Goal: Task Accomplishment & Management: Manage account settings

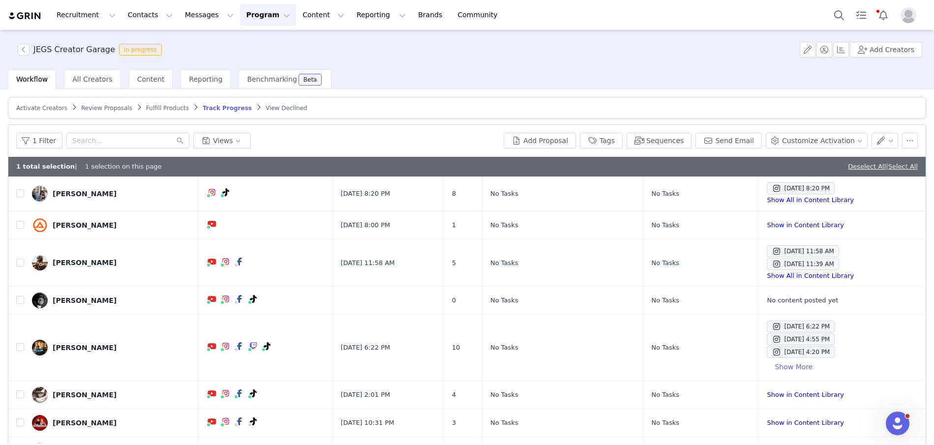
scroll to position [487, 0]
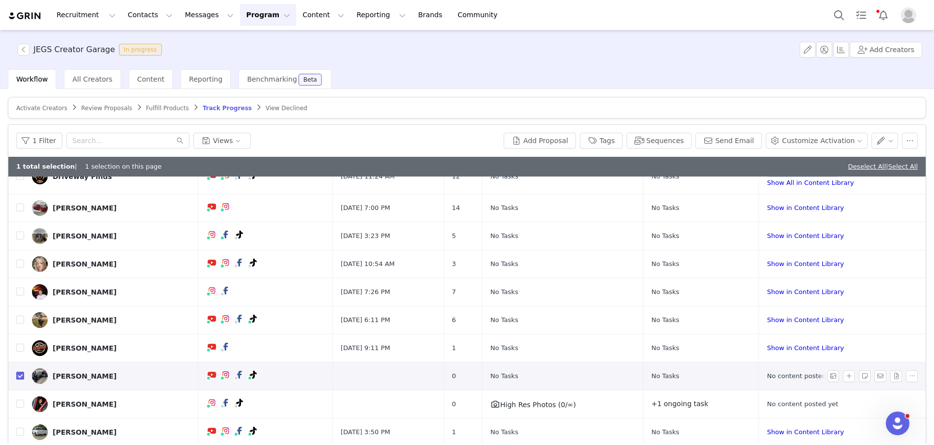
click at [19, 377] on input "checkbox" at bounding box center [20, 376] width 8 height 8
checkbox input "false"
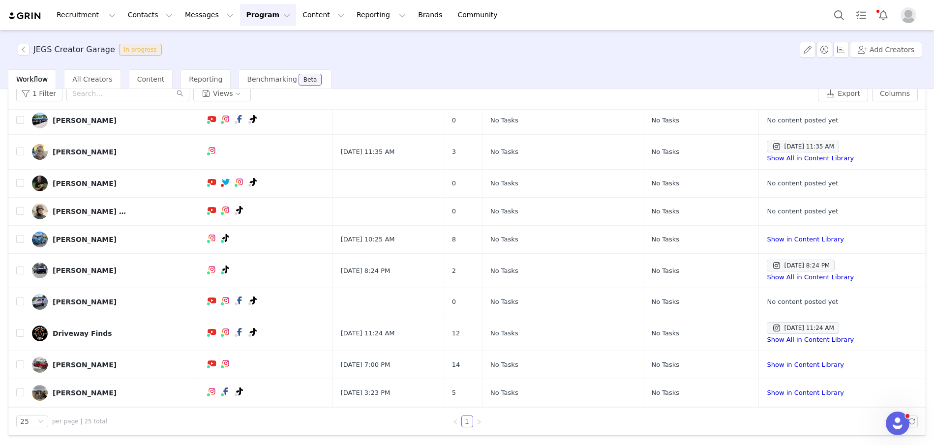
scroll to position [225, 0]
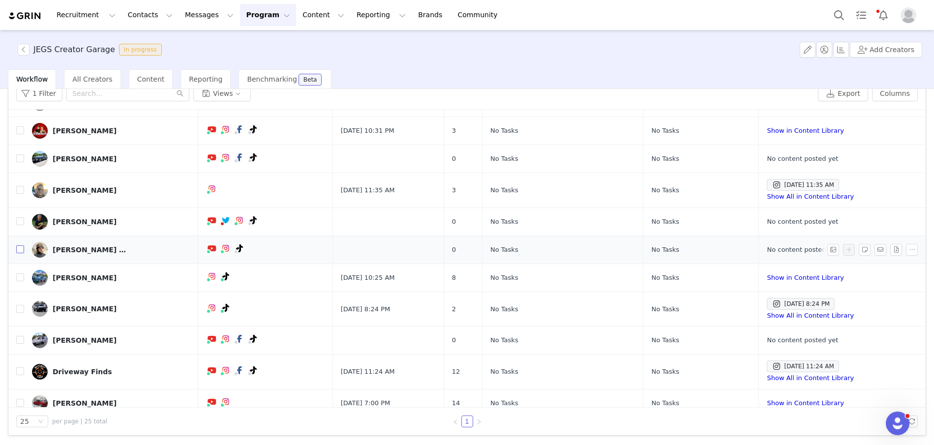
click at [20, 247] on input "checkbox" at bounding box center [20, 249] width 8 height 8
checkbox input "true"
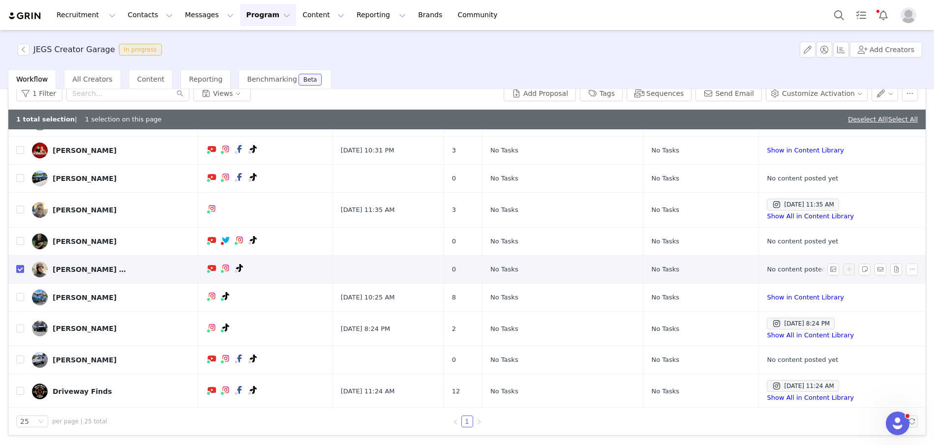
click at [82, 267] on div "Jacob "Lenny" Kravitz" at bounding box center [90, 269] width 74 height 8
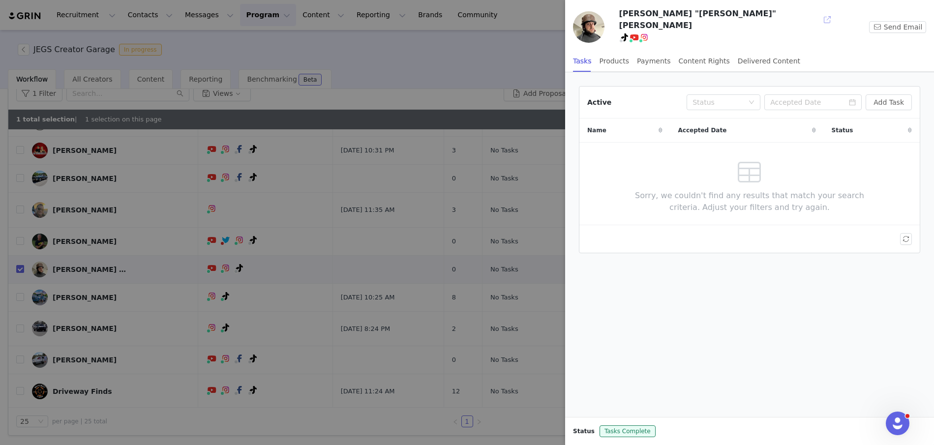
click at [819, 14] on button "button" at bounding box center [827, 20] width 16 height 16
click at [547, 39] on div at bounding box center [467, 222] width 934 height 445
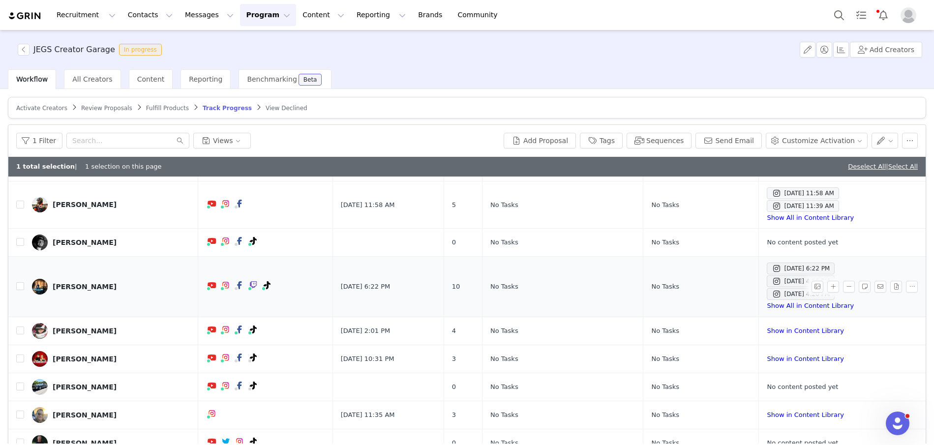
scroll to position [64, 0]
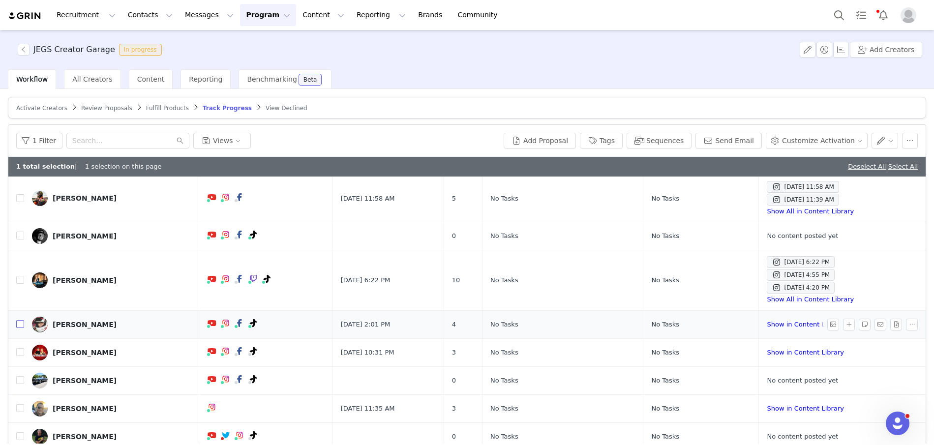
click at [21, 324] on input "checkbox" at bounding box center [20, 324] width 8 height 8
checkbox input "true"
click at [846, 324] on button "button" at bounding box center [849, 325] width 12 height 12
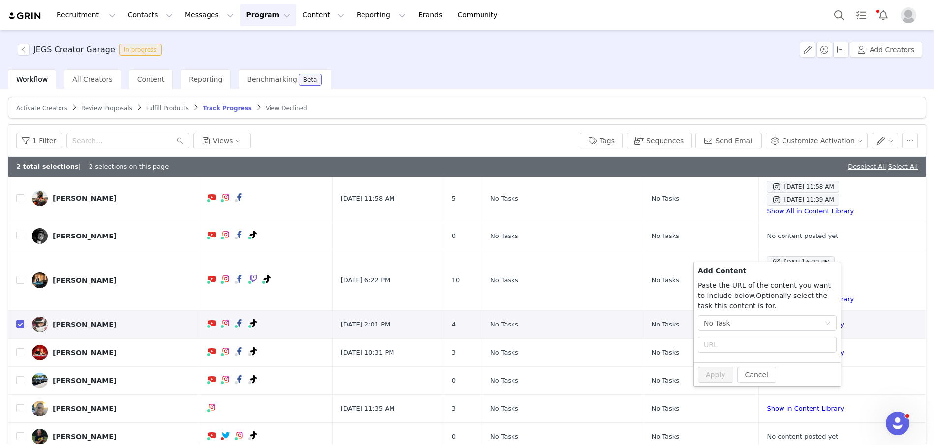
click at [655, 166] on div "2 total selections | 2 selections on this page Deselect All | Select All" at bounding box center [466, 167] width 917 height 20
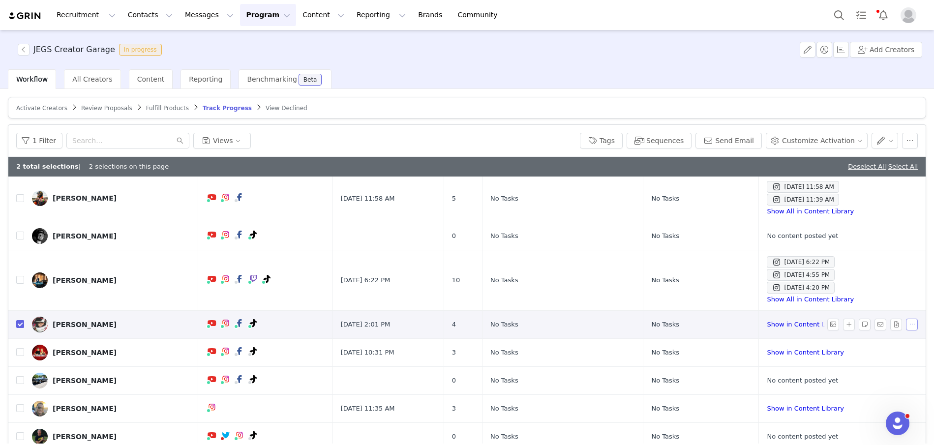
click at [910, 323] on button "button" at bounding box center [912, 325] width 12 height 12
click at [795, 143] on button "Customize Activation" at bounding box center [816, 141] width 102 height 16
click at [807, 190] on span "Add Product Order" at bounding box center [820, 191] width 63 height 11
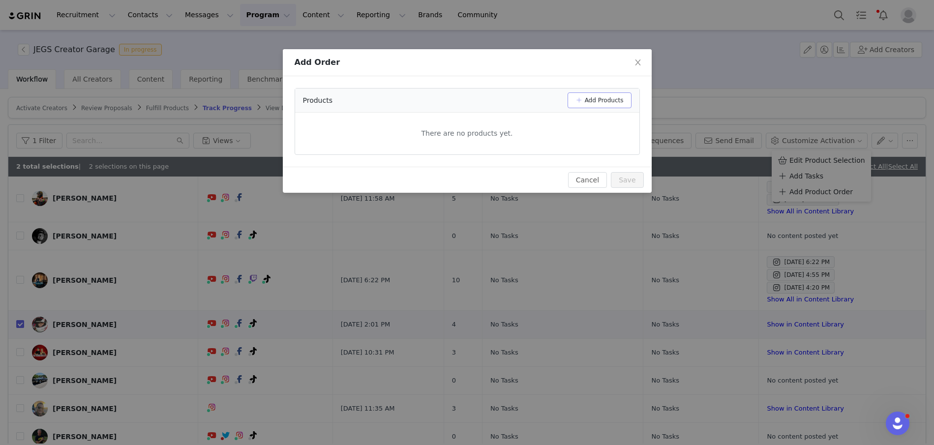
click at [587, 99] on button "Add Products" at bounding box center [599, 100] width 64 height 16
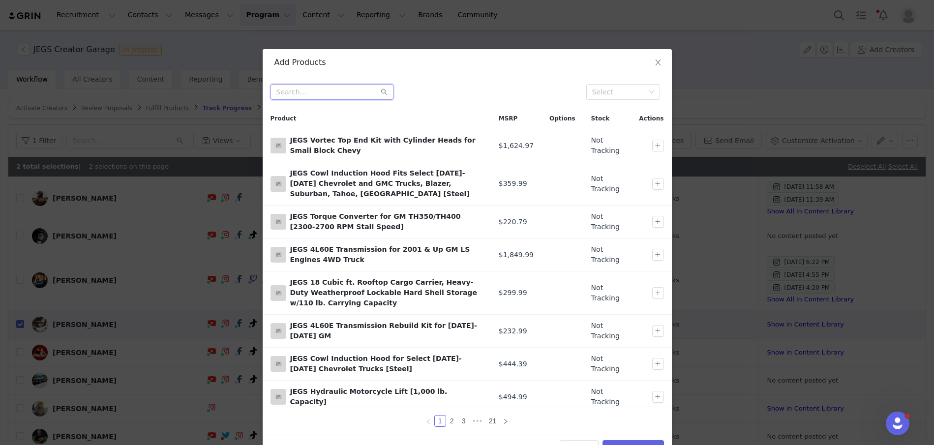
click at [347, 93] on input "text" at bounding box center [331, 92] width 123 height 16
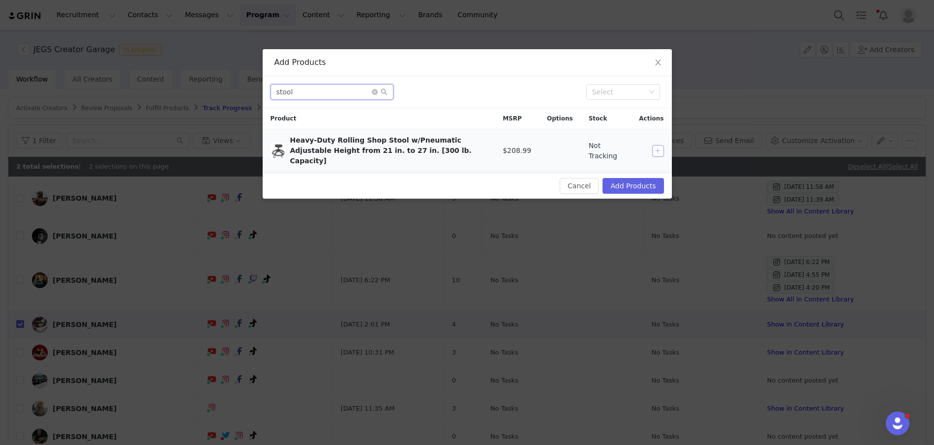
type input "stool"
click at [659, 145] on button "button" at bounding box center [658, 151] width 12 height 12
click at [650, 178] on button "Add Products" at bounding box center [632, 186] width 61 height 16
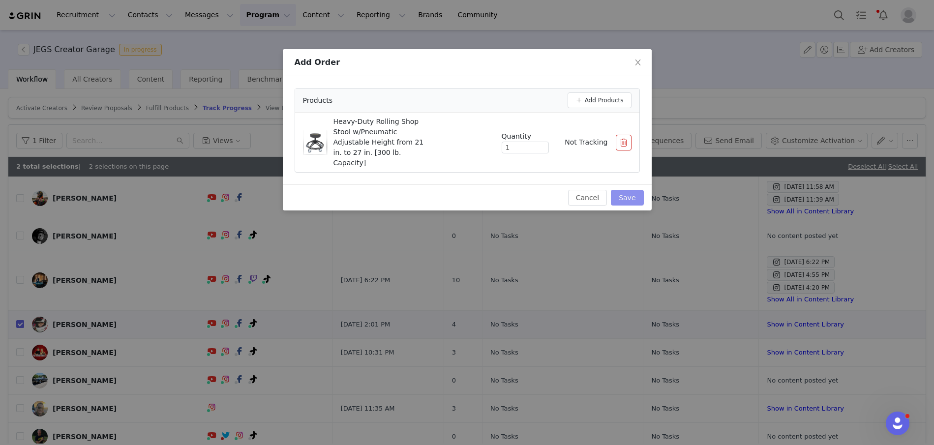
click at [631, 190] on button "Save" at bounding box center [627, 198] width 32 height 16
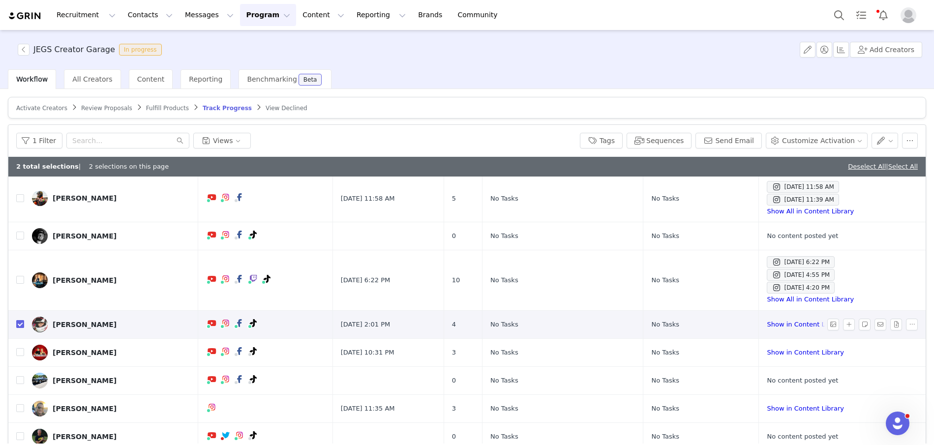
click at [20, 323] on input "checkbox" at bounding box center [20, 324] width 8 height 8
checkbox input "false"
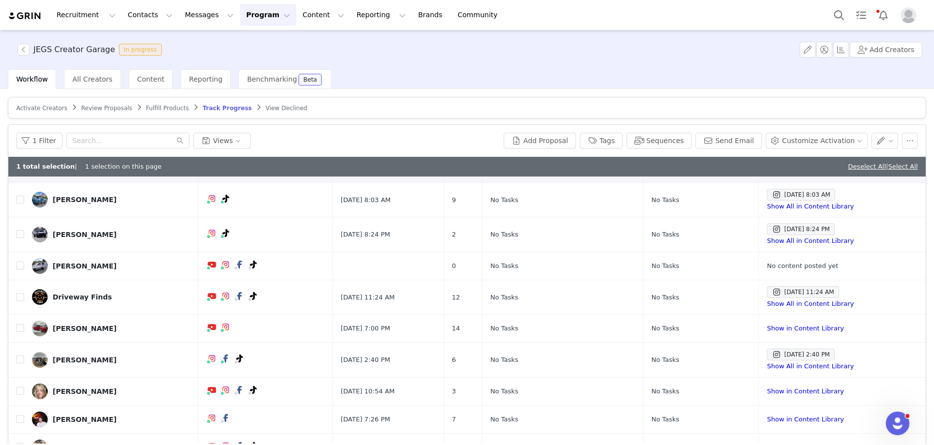
scroll to position [319, 0]
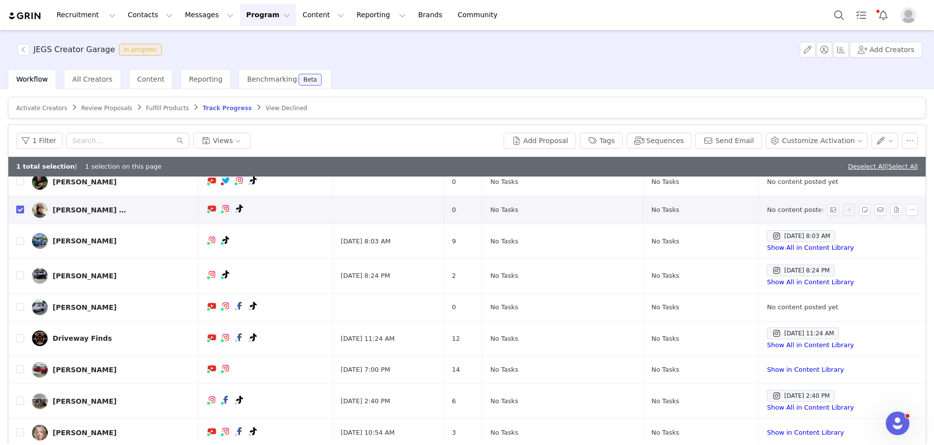
click at [21, 209] on input "checkbox" at bounding box center [20, 210] width 8 height 8
checkbox input "false"
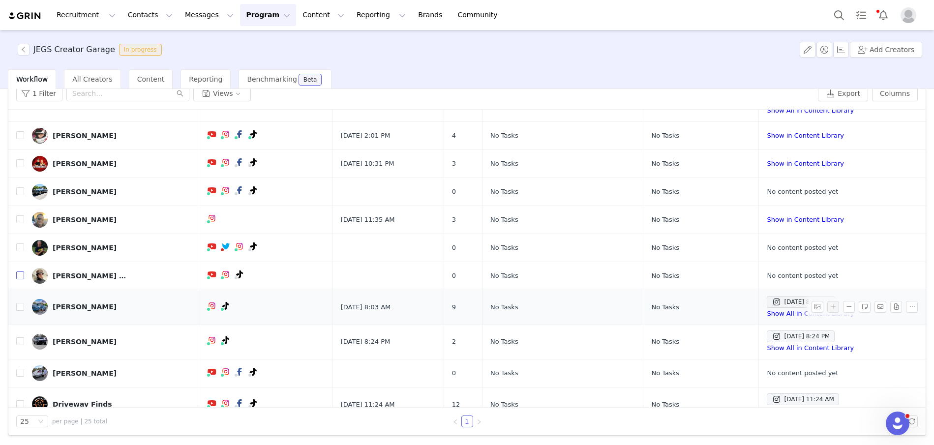
scroll to position [180, 0]
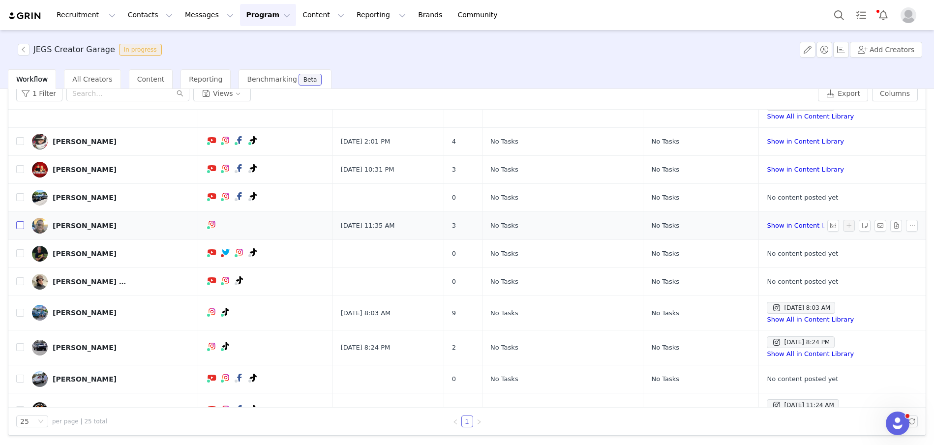
click at [19, 224] on input "checkbox" at bounding box center [20, 225] width 8 height 8
checkbox input "true"
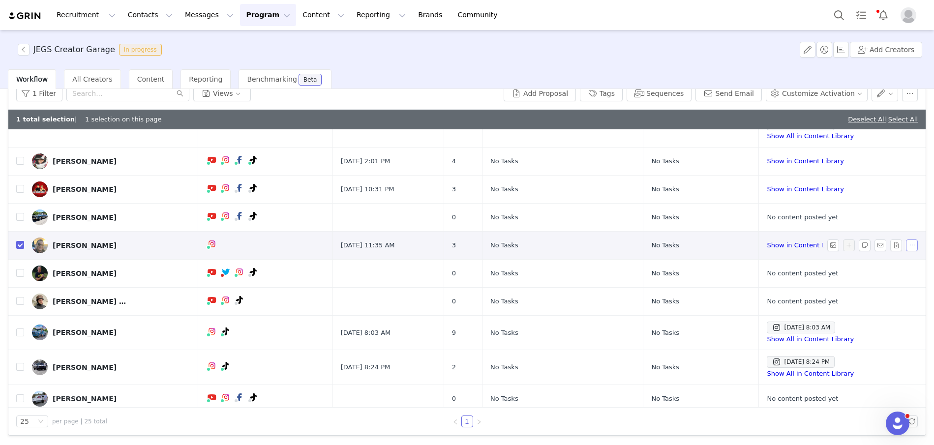
click at [911, 243] on button "button" at bounding box center [912, 245] width 12 height 12
click at [800, 96] on button "Customize Activation" at bounding box center [816, 94] width 102 height 16
click at [806, 142] on span "Add Product Order" at bounding box center [820, 144] width 63 height 11
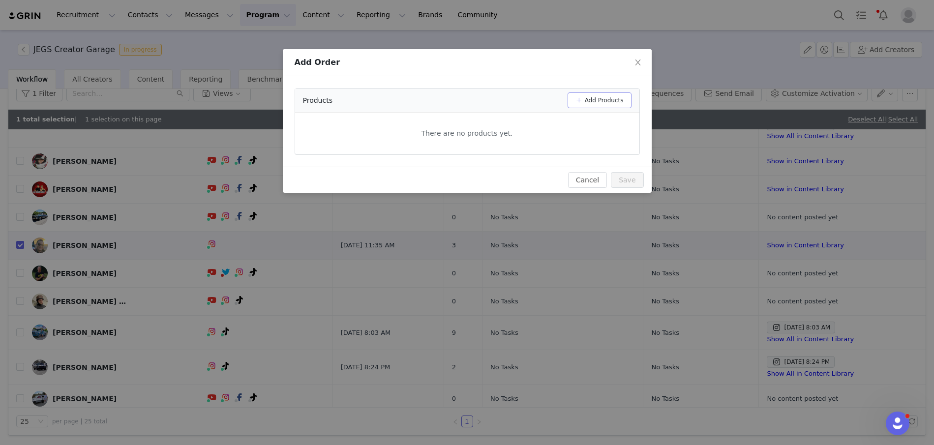
click at [603, 96] on button "Add Products" at bounding box center [599, 100] width 64 height 16
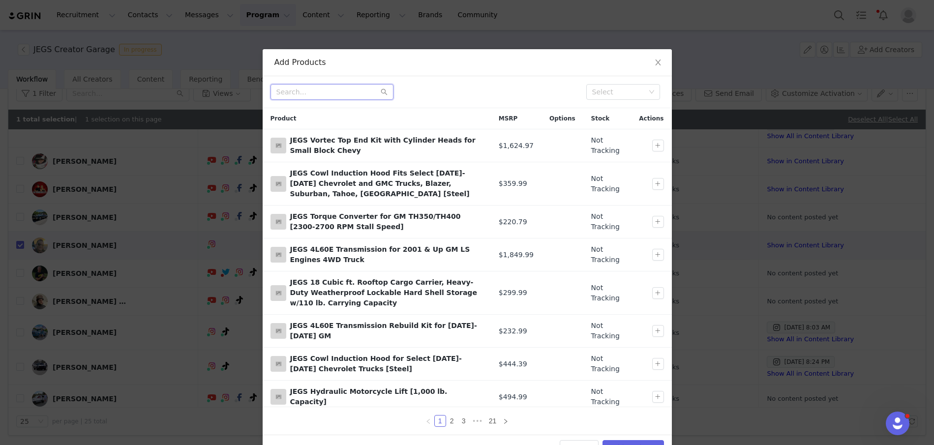
click at [351, 93] on input "text" at bounding box center [331, 92] width 123 height 16
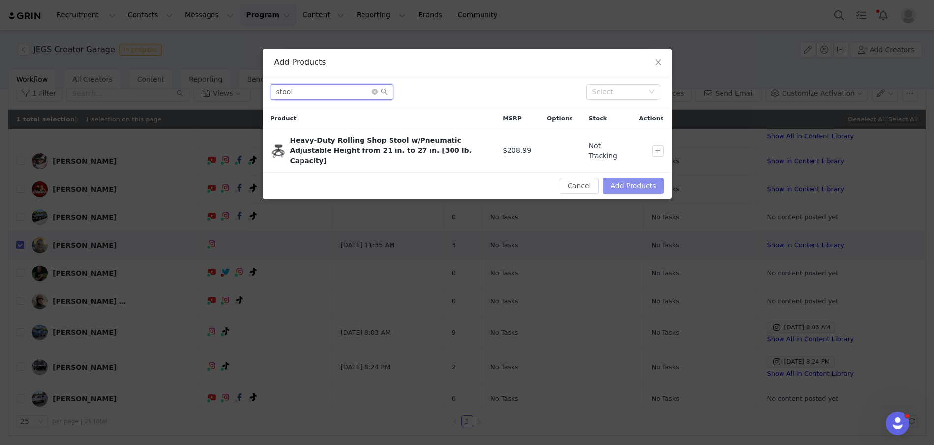
type input "stool"
click at [630, 178] on button "Add Products" at bounding box center [632, 186] width 61 height 16
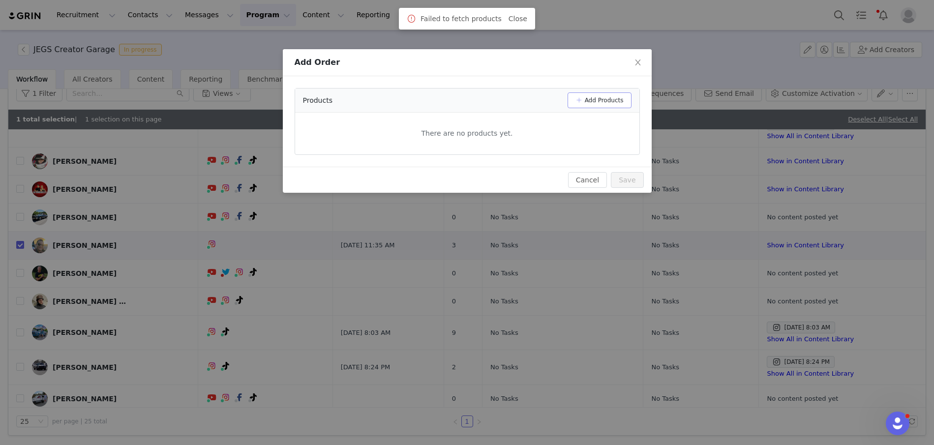
click at [607, 96] on button "Add Products" at bounding box center [599, 100] width 64 height 16
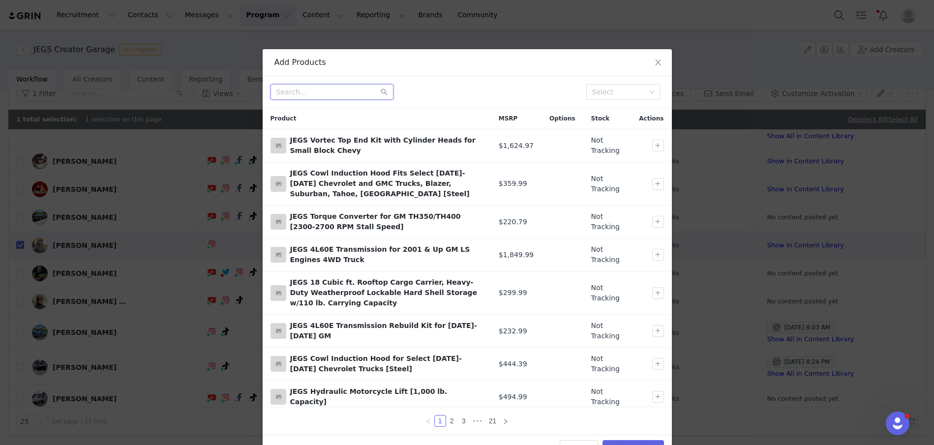
click at [303, 88] on input "text" at bounding box center [331, 92] width 123 height 16
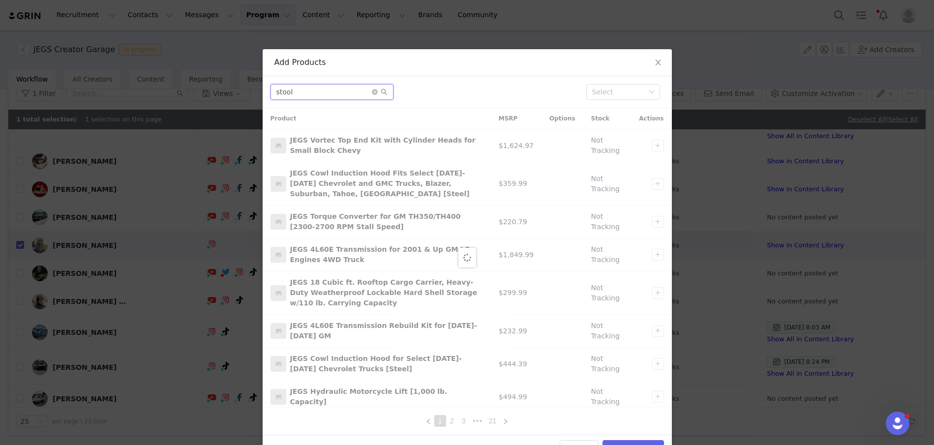
scroll to position [28, 0]
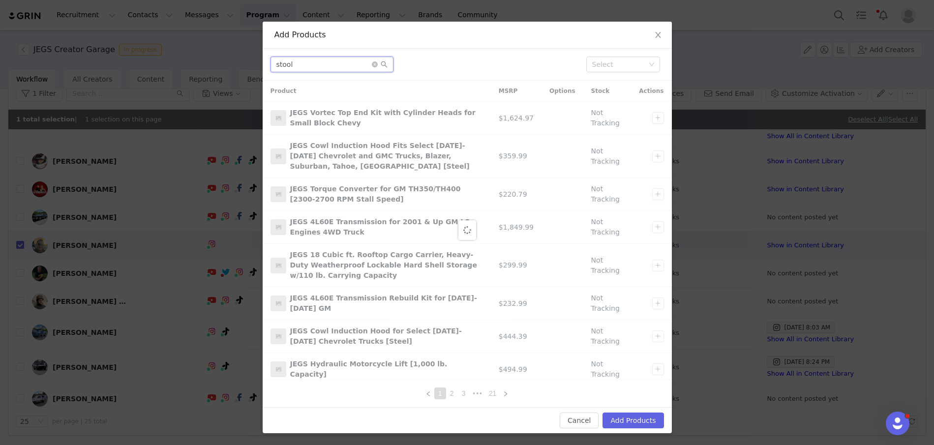
type input "stool"
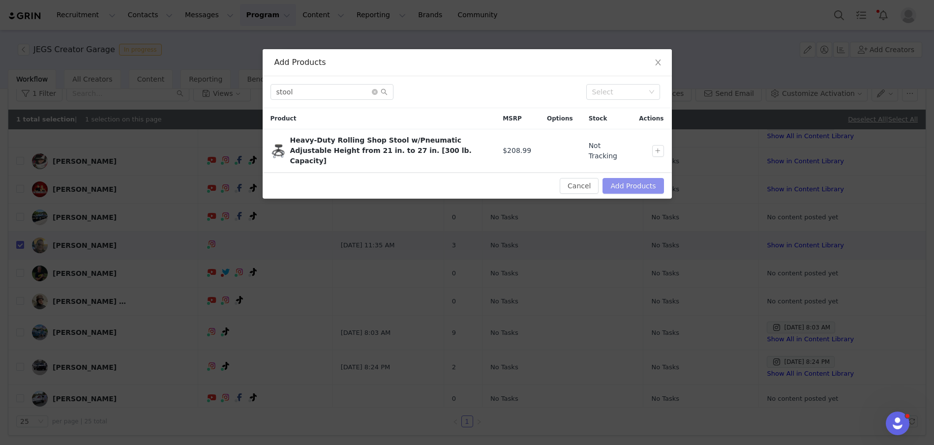
click at [642, 178] on button "Add Products" at bounding box center [632, 186] width 61 height 16
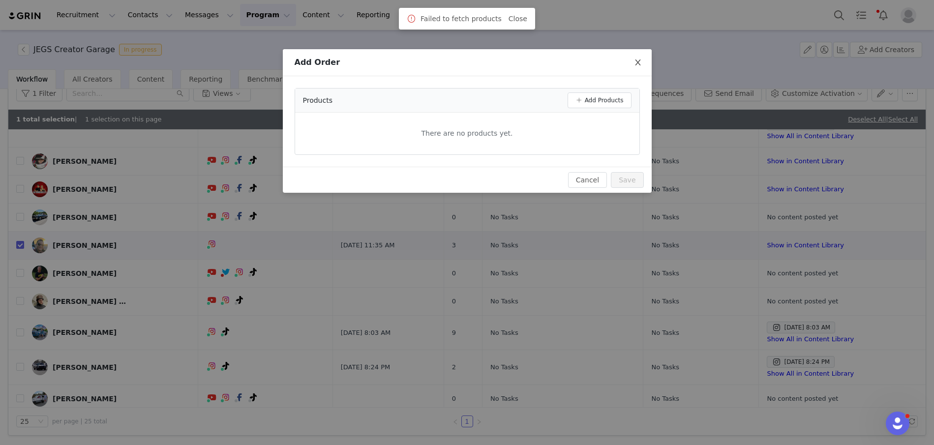
click at [635, 64] on icon "icon: close" at bounding box center [638, 63] width 8 height 8
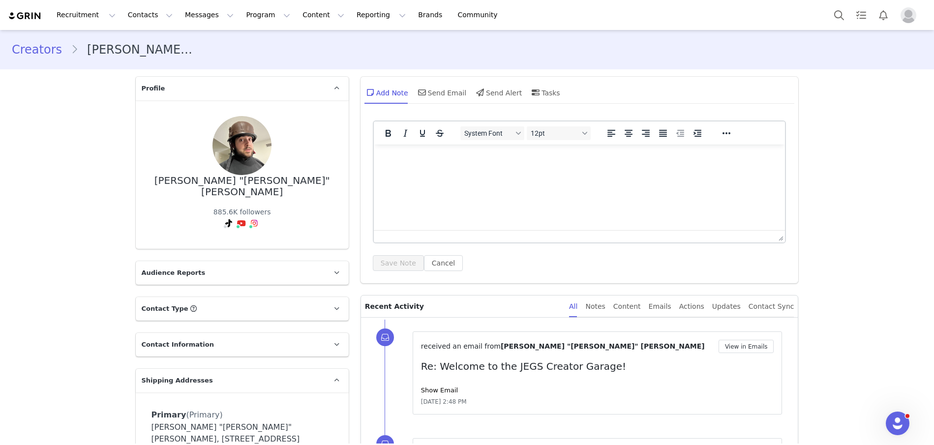
scroll to position [85, 0]
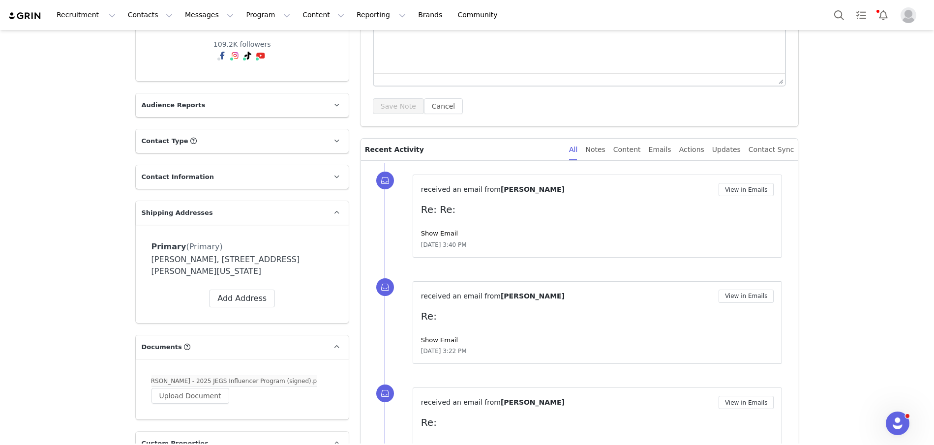
scroll to position [157, 0]
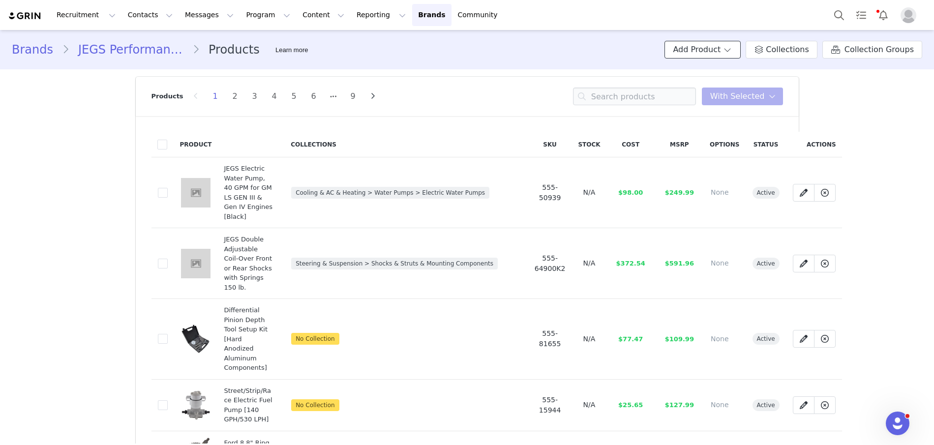
click at [693, 53] on button "Add Product" at bounding box center [702, 50] width 76 height 18
click at [704, 67] on span "New Product" at bounding box center [714, 71] width 43 height 8
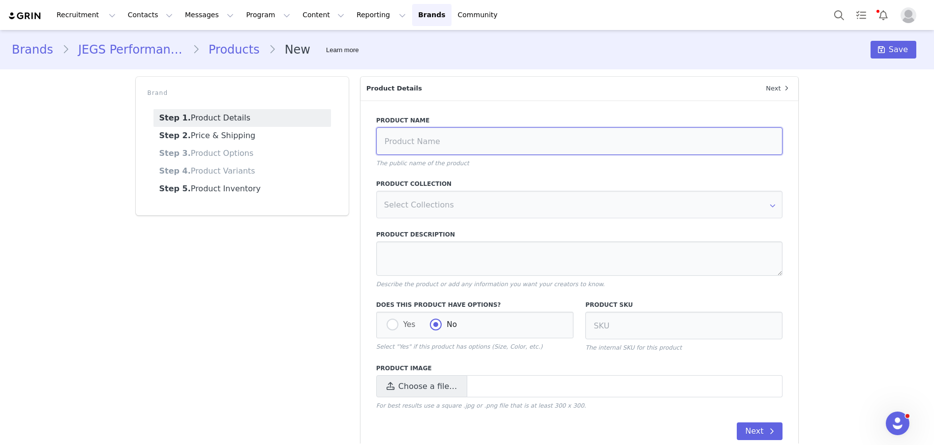
click at [410, 136] on input at bounding box center [579, 141] width 407 height 28
paste input "Heavy-Duty Rolling Shop Stool w/Pneumatic Adjustable Height from 21 in. to 27 i…"
type input "Heavy-Duty Rolling Shop Stool w/Pneumatic Adjustable Height from 21 in. to 27 i…"
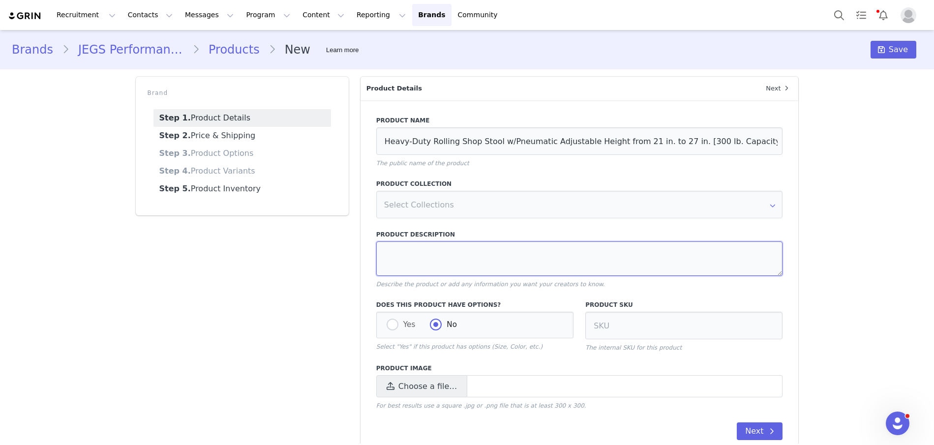
click at [436, 253] on textarea at bounding box center [579, 258] width 407 height 34
paste textarea "300 lb. Capacity 13.5 in. Foam-Padded Seat w/360 degree Swivel & JEGS Logo 21 i…"
type textarea "300 lb. Capacity 13.5 in. Foam-Padded Seat w/360 degree Swivel & JEGS Logo 21 i…"
click at [634, 318] on input at bounding box center [683, 326] width 197 height 28
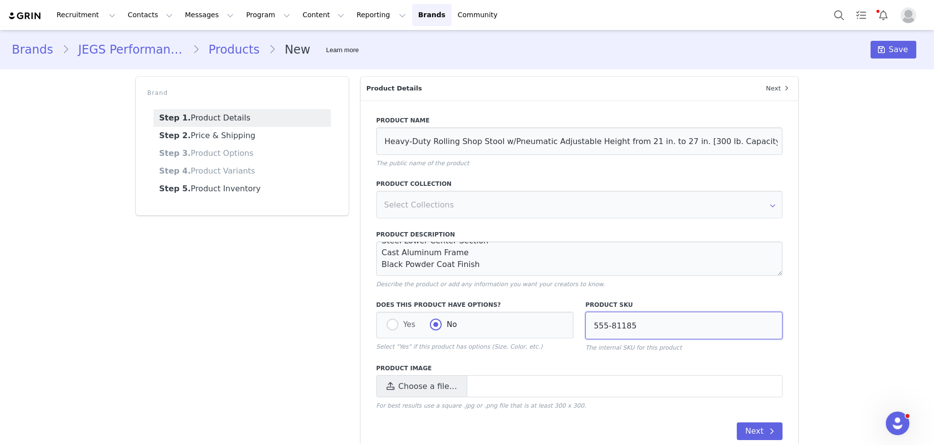
scroll to position [20, 0]
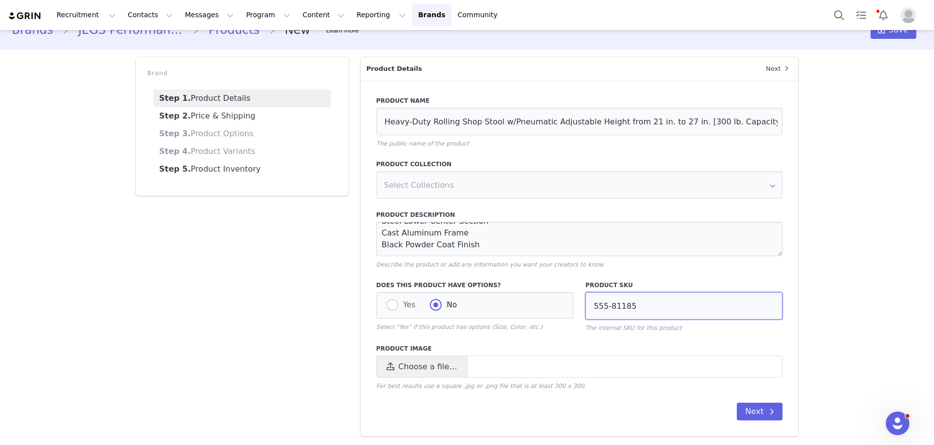
type input "555-81185"
click at [388, 365] on icon at bounding box center [390, 366] width 8 height 9
click at [388, 365] on input "Choose a file…" at bounding box center [579, 366] width 407 height 22
type input "C:\fakepath\555-81185.jpg"
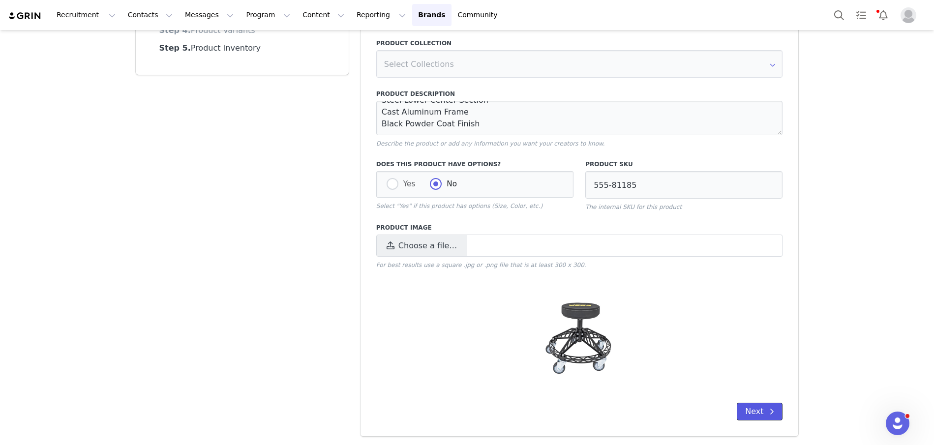
click at [752, 409] on button "Next" at bounding box center [759, 412] width 46 height 18
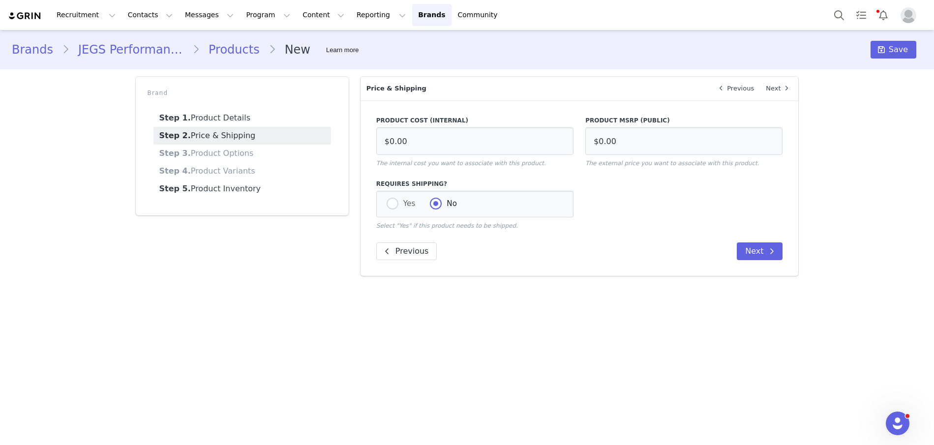
scroll to position [0, 0]
click at [441, 147] on input "$0.00" at bounding box center [474, 141] width 197 height 28
type input "$89.25"
type input "$208.99"
click at [897, 45] on span "Save" at bounding box center [897, 50] width 19 height 12
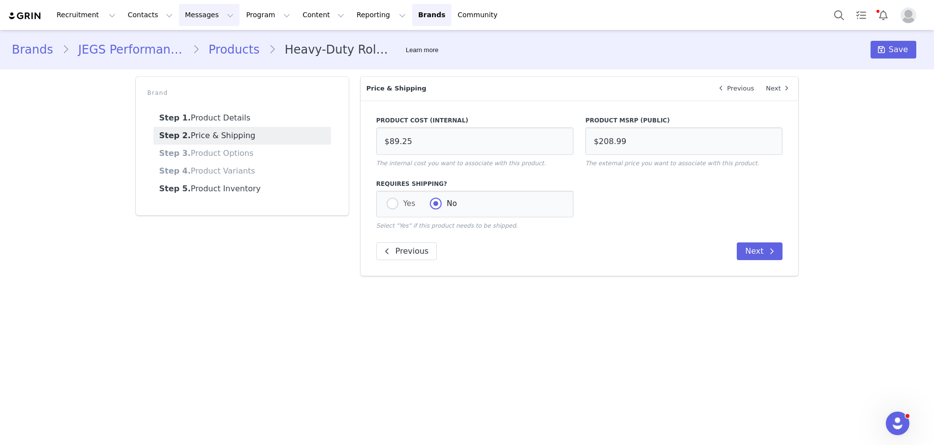
click at [208, 45] on link "Products" at bounding box center [234, 50] width 69 height 18
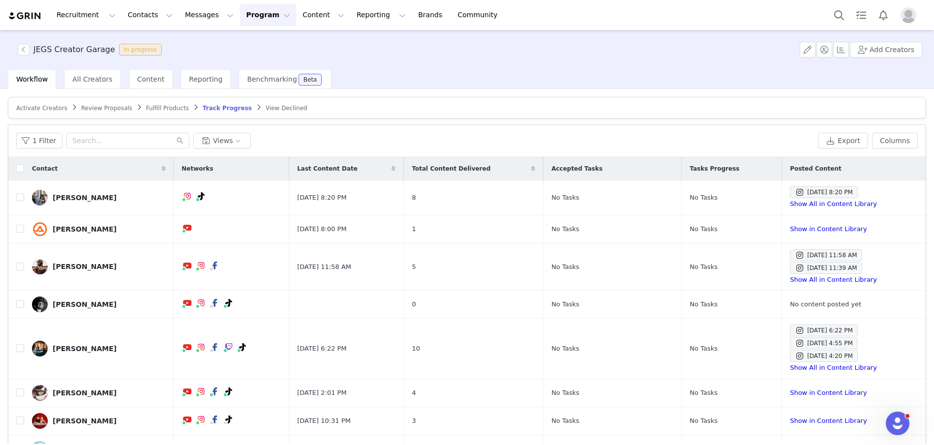
click at [160, 105] on span "Fulfill Products" at bounding box center [167, 108] width 43 height 7
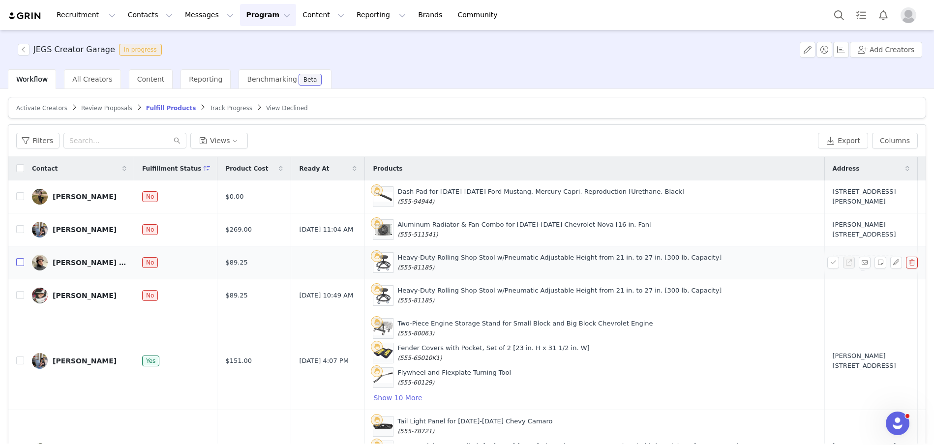
click at [20, 266] on input "checkbox" at bounding box center [20, 262] width 8 height 8
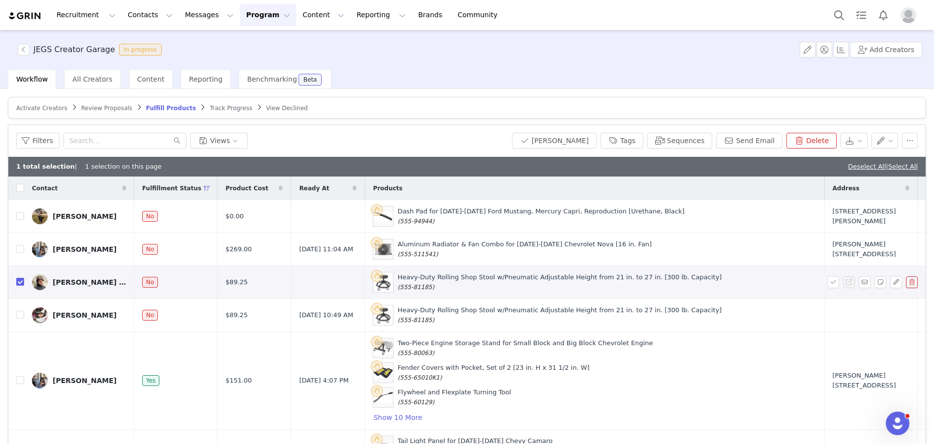
click at [911, 288] on button "button" at bounding box center [912, 282] width 12 height 12
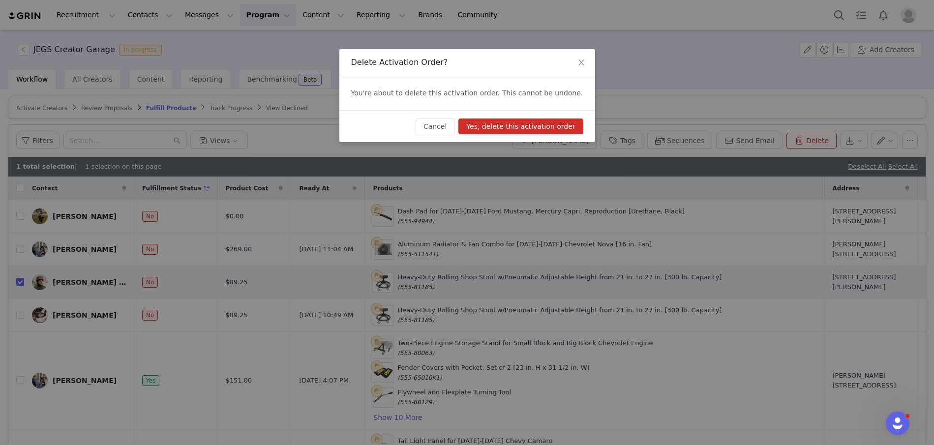
click at [553, 123] on button "Yes, delete this activation order" at bounding box center [520, 126] width 124 height 16
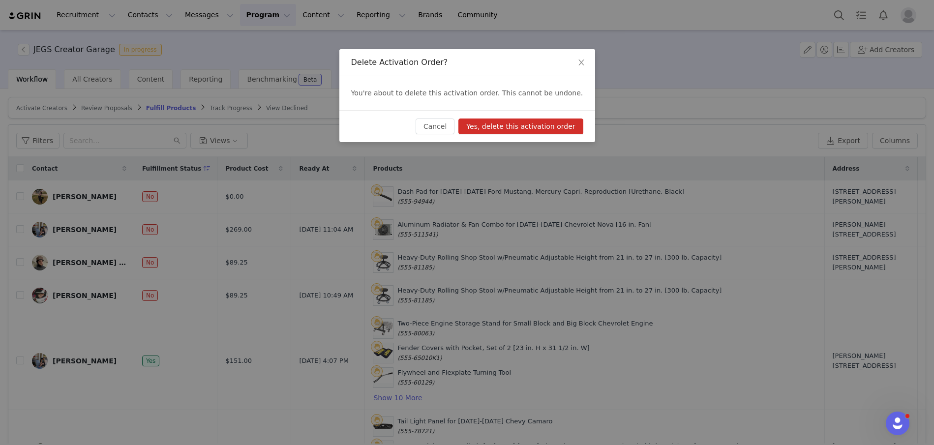
checkbox input "false"
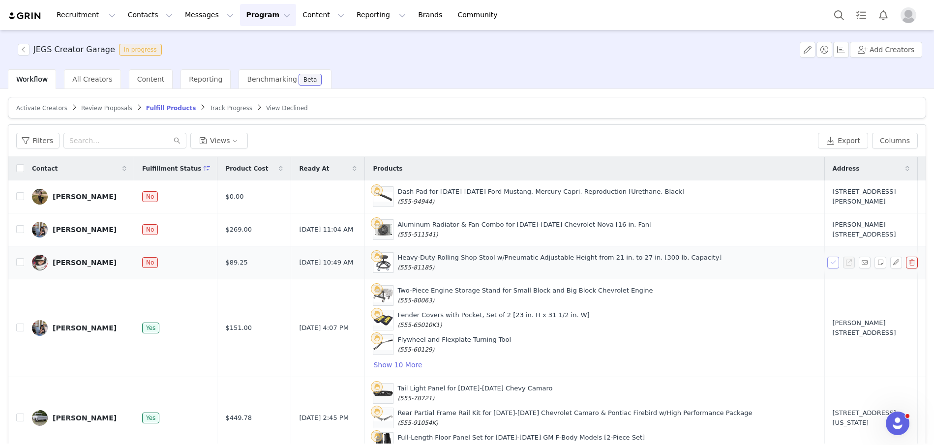
click at [832, 268] on button "button" at bounding box center [833, 263] width 12 height 12
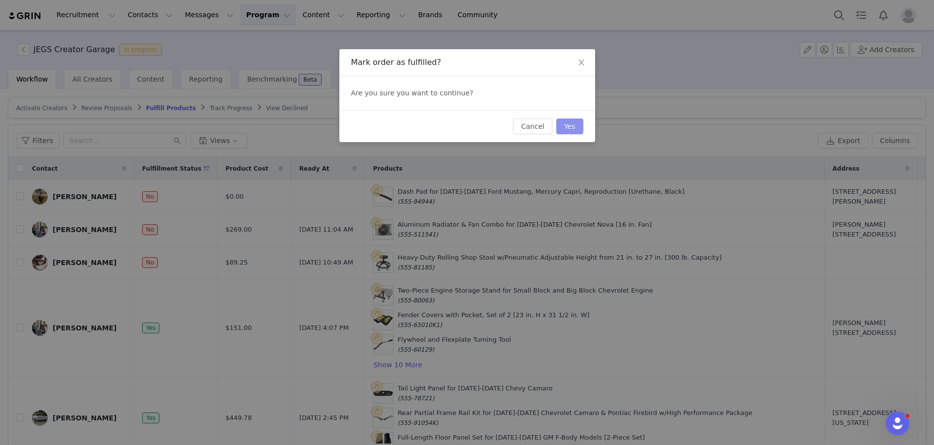
click at [572, 123] on button "Yes" at bounding box center [569, 126] width 27 height 16
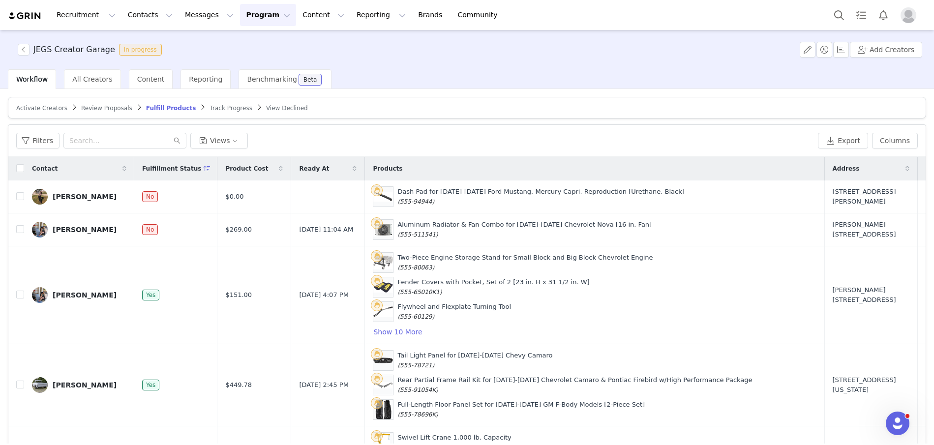
click at [211, 111] on span "Track Progress" at bounding box center [230, 108] width 42 height 7
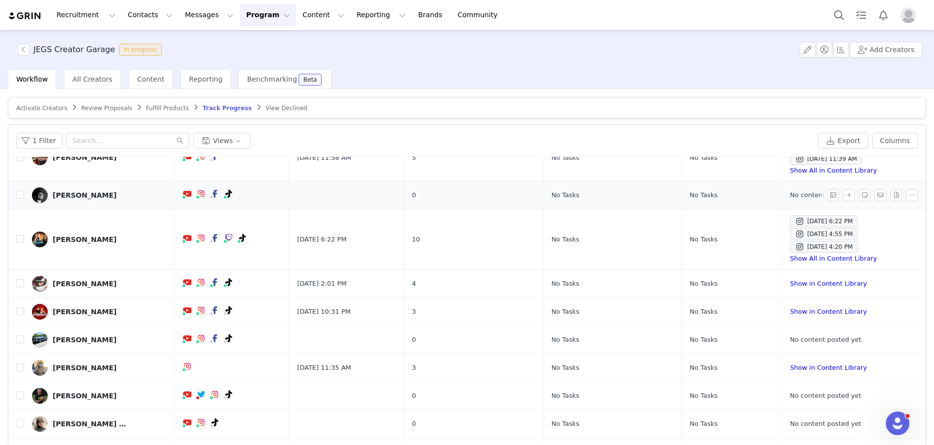
scroll to position [111, 0]
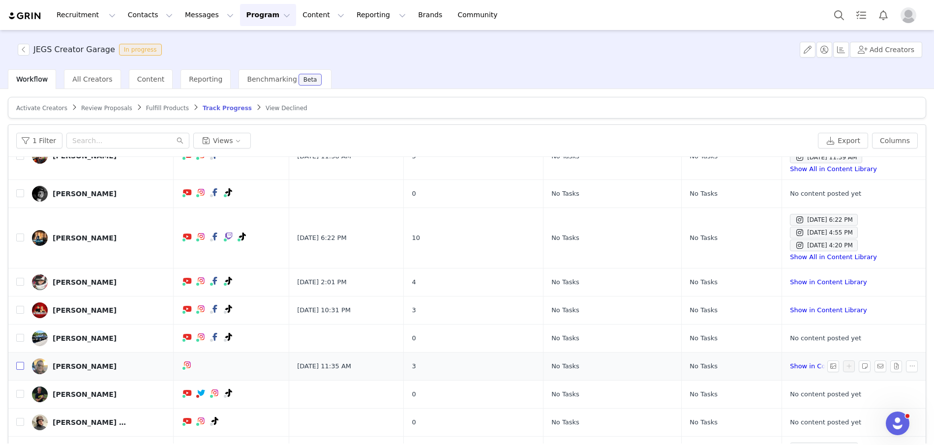
click at [19, 365] on input "checkbox" at bounding box center [20, 366] width 8 height 8
checkbox input "true"
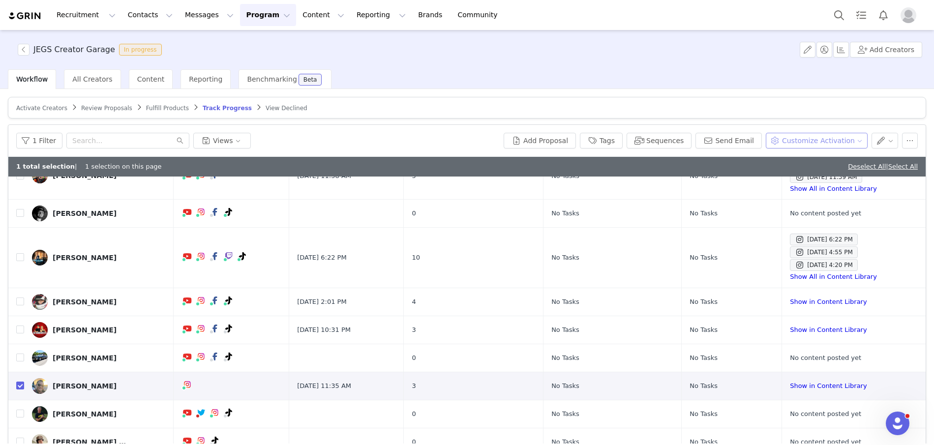
click at [812, 140] on button "Customize Activation" at bounding box center [816, 141] width 102 height 16
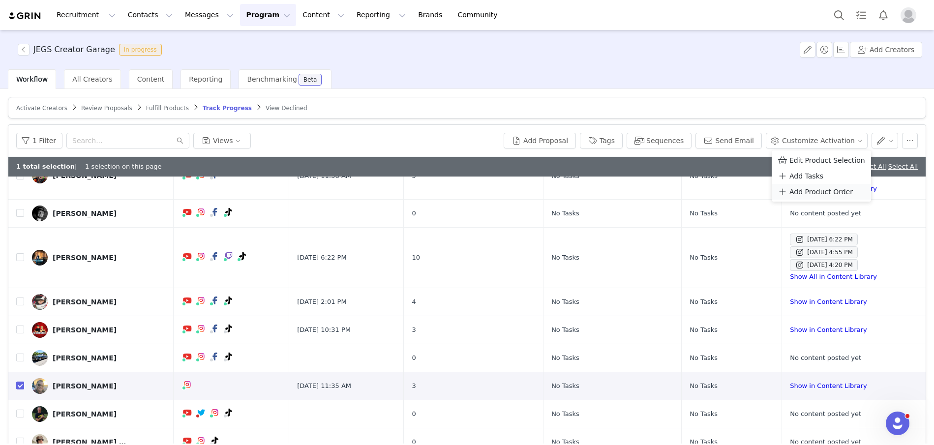
click at [817, 188] on span "Add Product Order" at bounding box center [820, 191] width 63 height 11
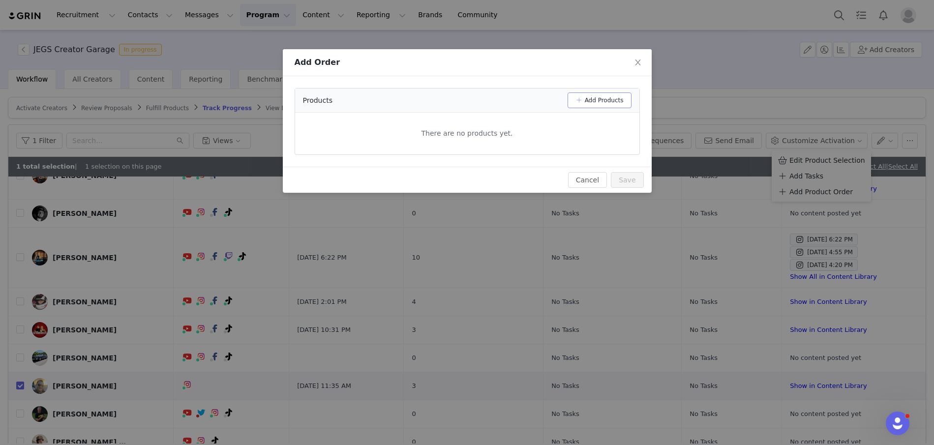
click at [615, 95] on button "Add Products" at bounding box center [599, 100] width 64 height 16
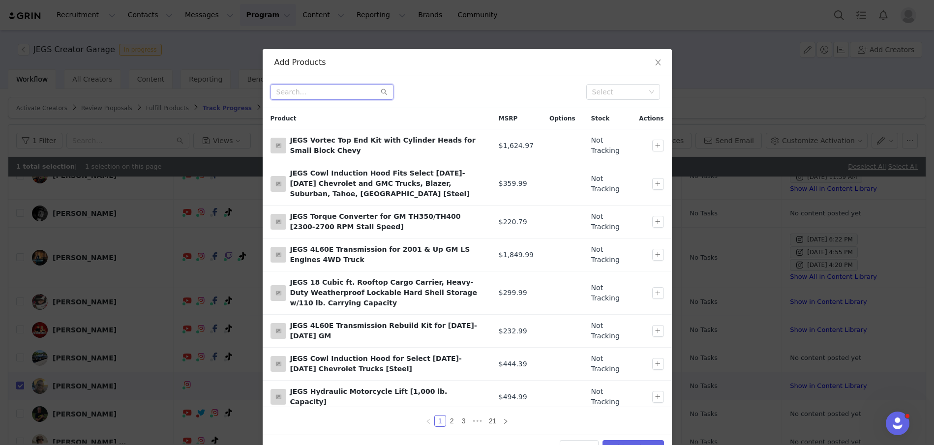
click at [342, 93] on input "text" at bounding box center [331, 92] width 123 height 16
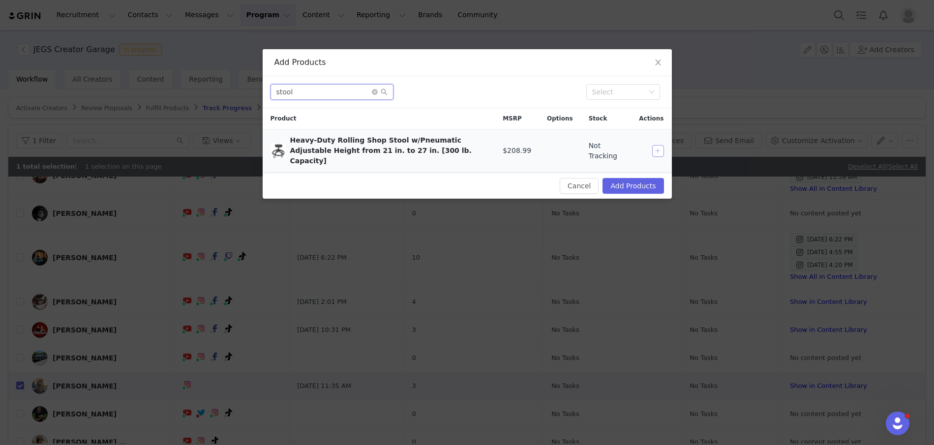
type input "stool"
click at [655, 147] on button "button" at bounding box center [658, 151] width 12 height 12
click at [644, 178] on button "Add Products" at bounding box center [632, 186] width 61 height 16
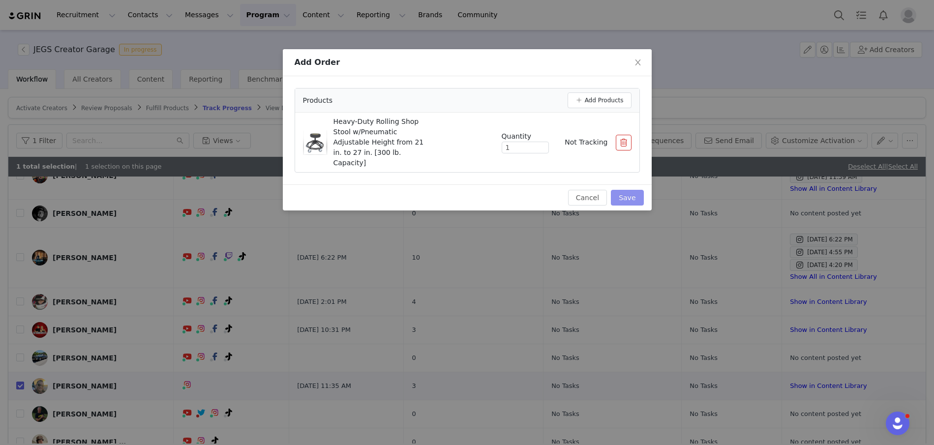
click at [642, 190] on button "Save" at bounding box center [627, 198] width 32 height 16
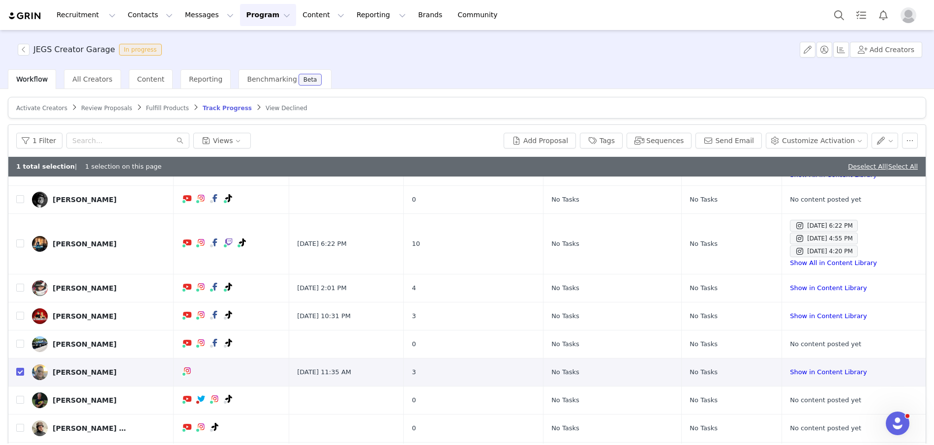
scroll to position [127, 0]
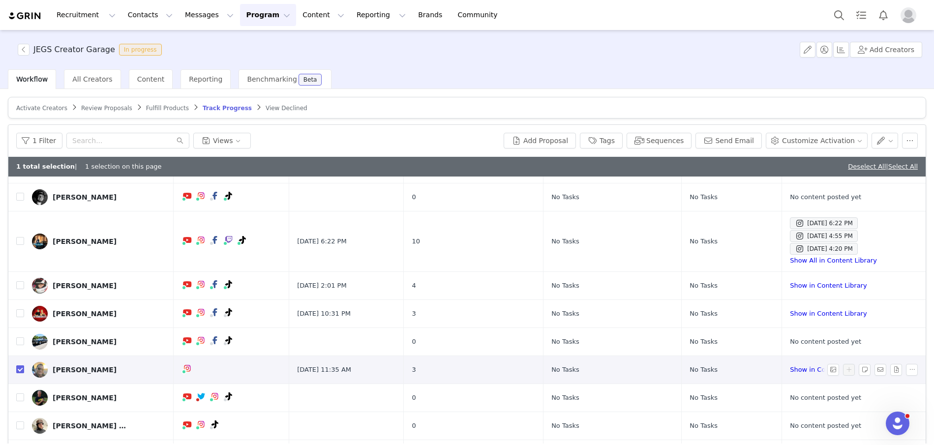
click at [21, 370] on input "checkbox" at bounding box center [20, 369] width 8 height 8
checkbox input "false"
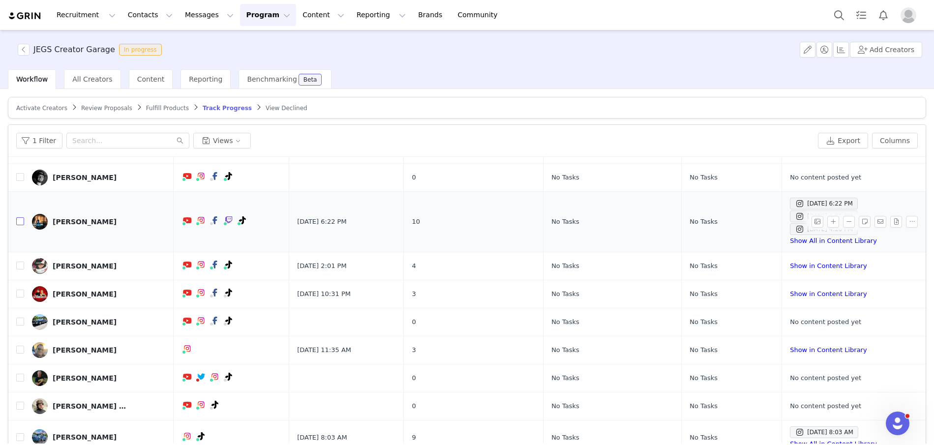
click at [21, 217] on input "checkbox" at bounding box center [20, 221] width 8 height 8
checkbox input "true"
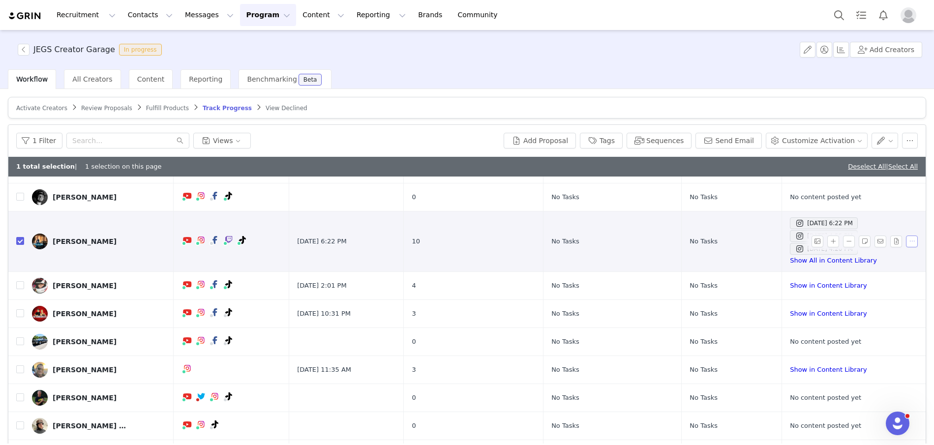
click at [908, 240] on button "button" at bounding box center [912, 241] width 12 height 12
click at [832, 140] on button "Customize Activation" at bounding box center [816, 141] width 102 height 16
click at [816, 189] on span "Add Product Order" at bounding box center [820, 191] width 63 height 11
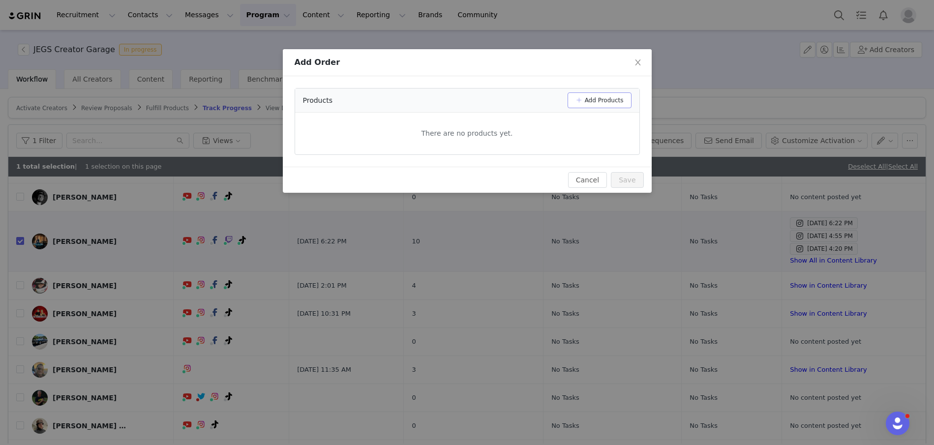
click at [583, 98] on button "Add Products" at bounding box center [599, 100] width 64 height 16
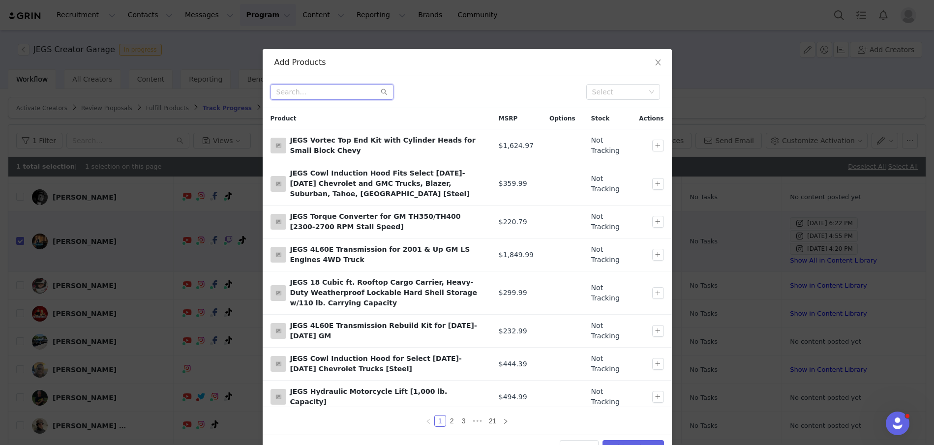
click at [331, 94] on input "text" at bounding box center [331, 92] width 123 height 16
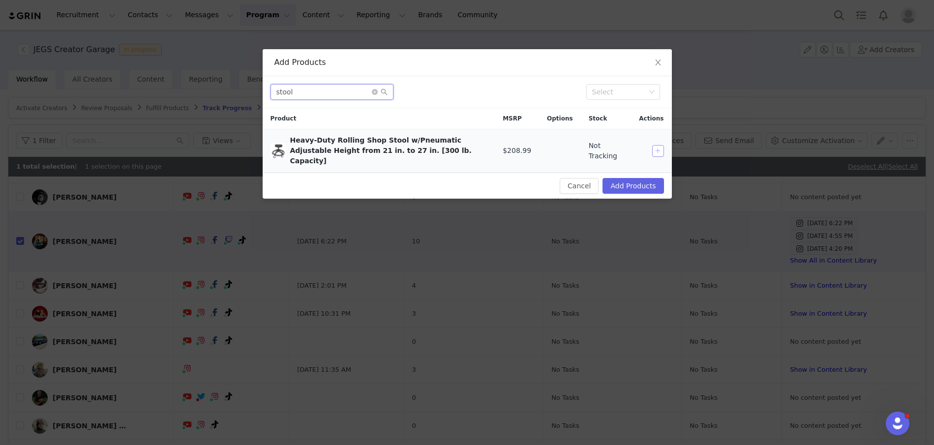
type input "stool"
click at [656, 145] on button "button" at bounding box center [658, 151] width 12 height 12
click at [643, 178] on button "Add Products" at bounding box center [632, 186] width 61 height 16
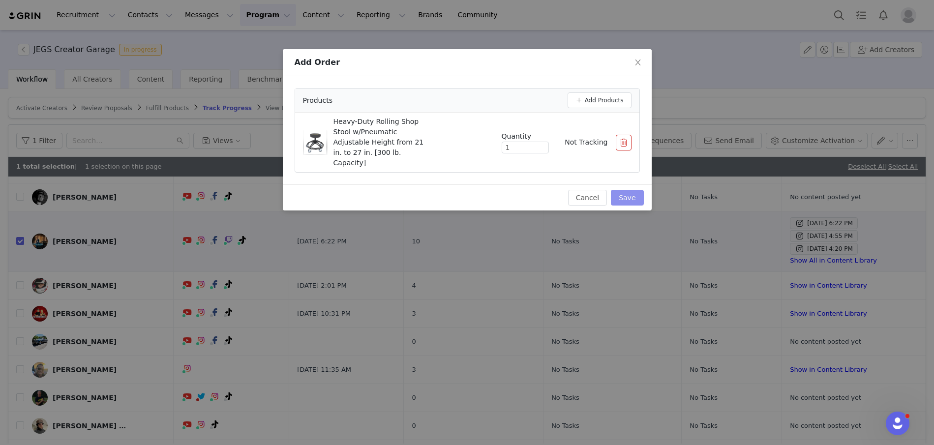
click at [629, 190] on button "Save" at bounding box center [627, 198] width 32 height 16
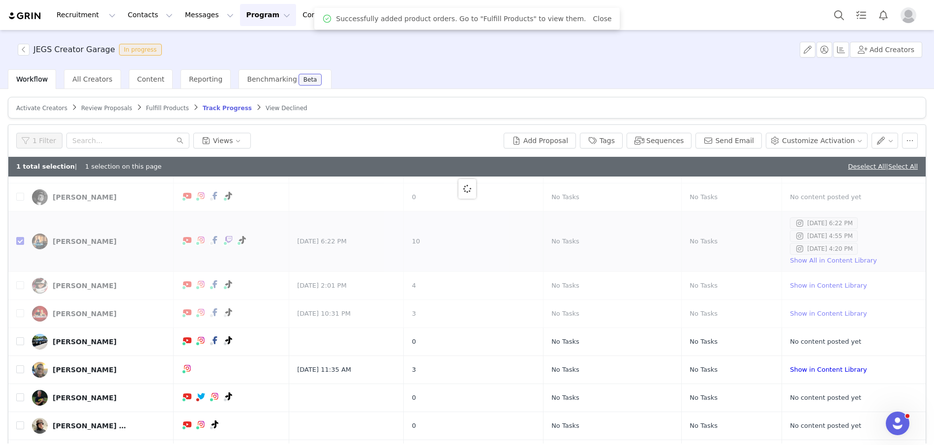
scroll to position [0, 0]
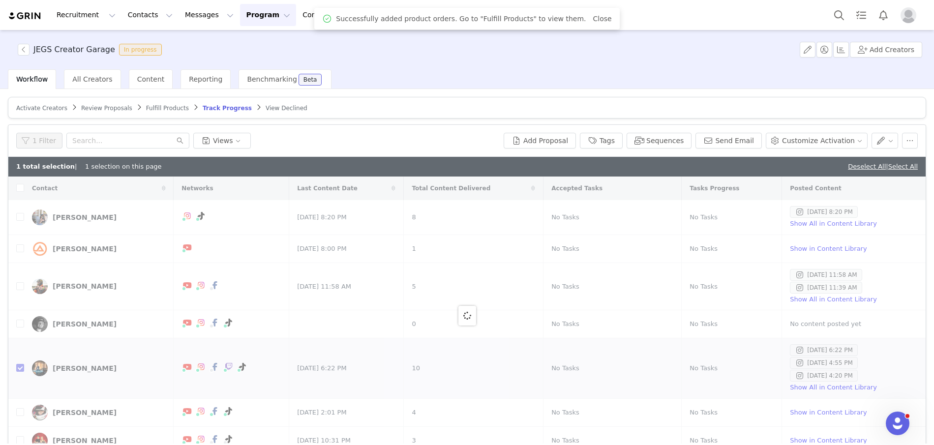
click at [170, 105] on span "Fulfill Products" at bounding box center [167, 108] width 43 height 7
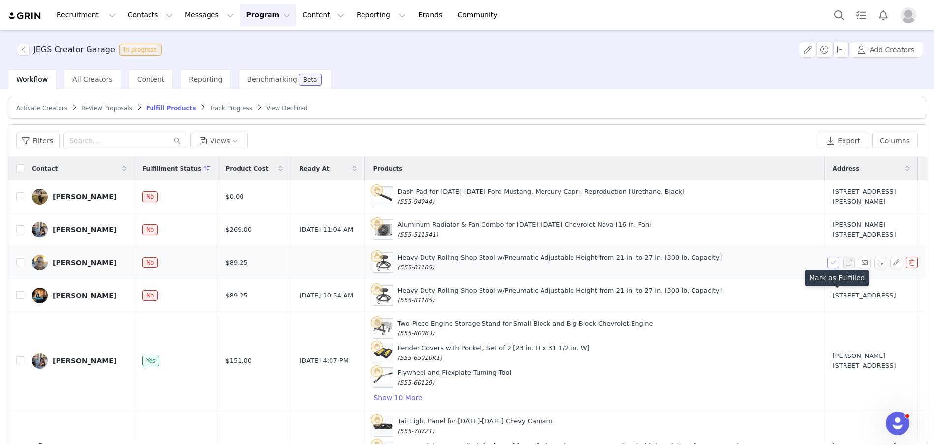
click at [833, 268] on button "button" at bounding box center [833, 263] width 12 height 12
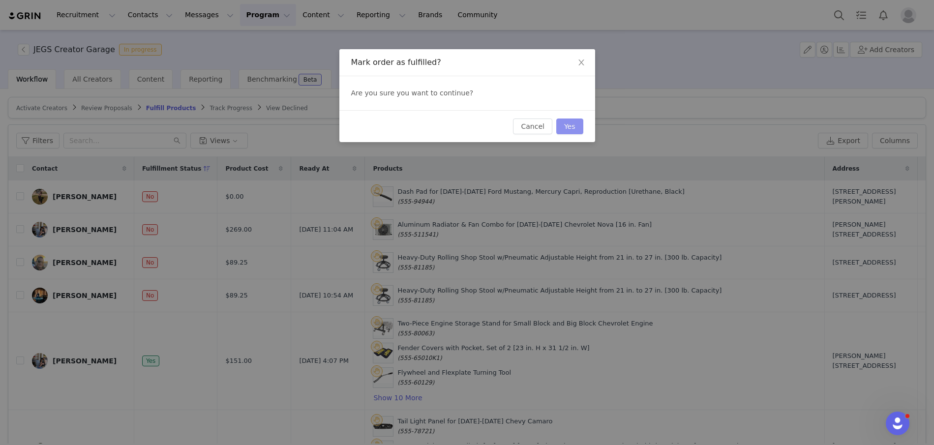
click at [576, 124] on button "Yes" at bounding box center [569, 126] width 27 height 16
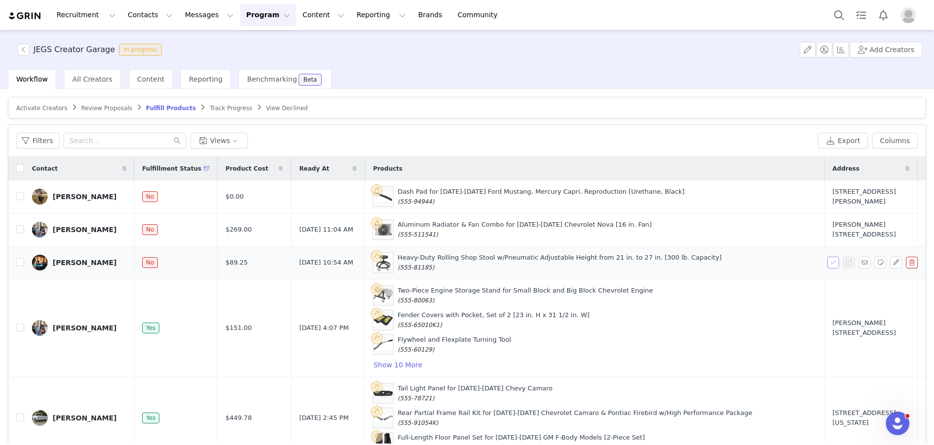
click at [833, 268] on button "button" at bounding box center [833, 263] width 12 height 12
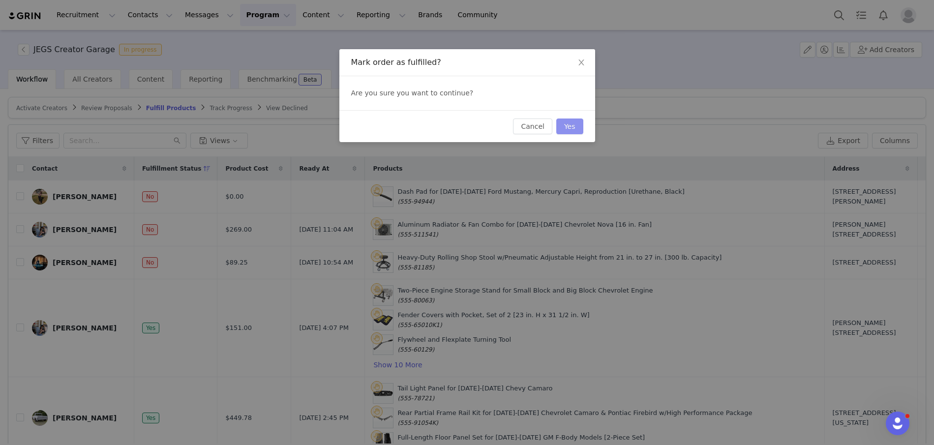
click at [566, 127] on button "Yes" at bounding box center [569, 126] width 27 height 16
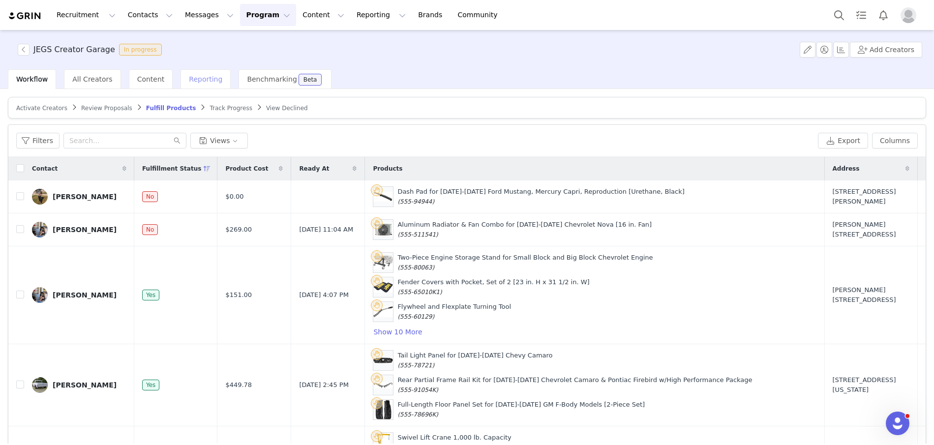
click at [203, 77] on span "Reporting" at bounding box center [205, 79] width 33 height 8
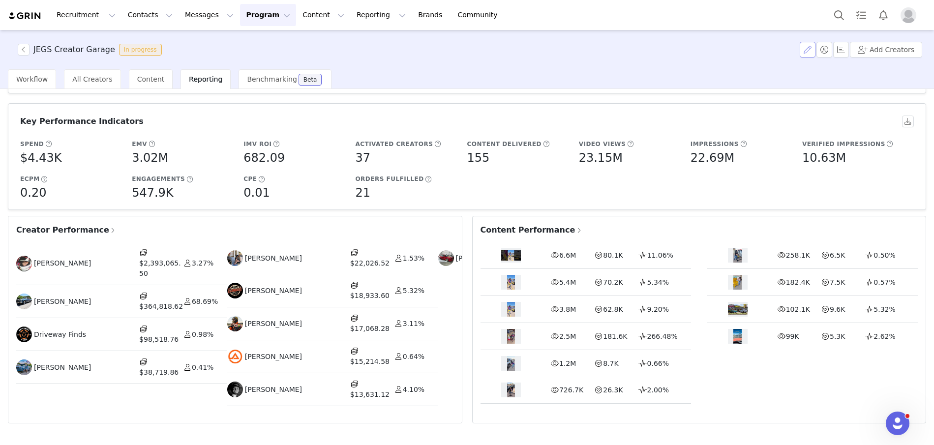
click at [811, 50] on button "button" at bounding box center [807, 50] width 16 height 16
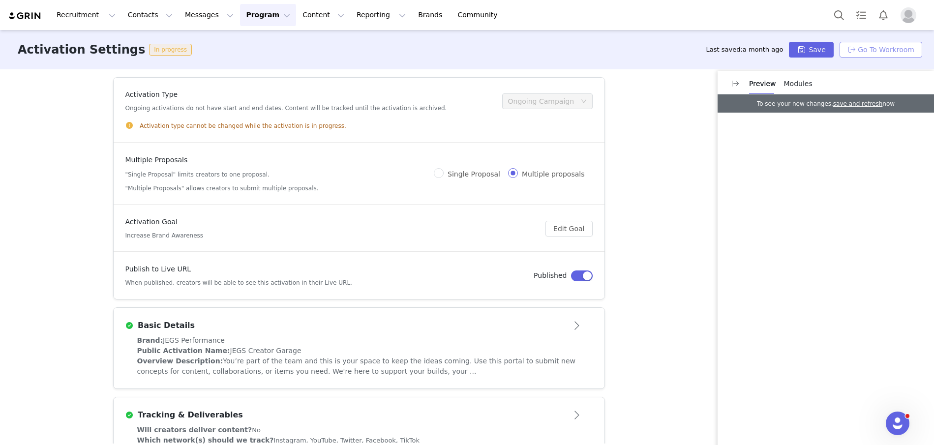
click at [885, 54] on button "Go To Workroom" at bounding box center [880, 50] width 83 height 16
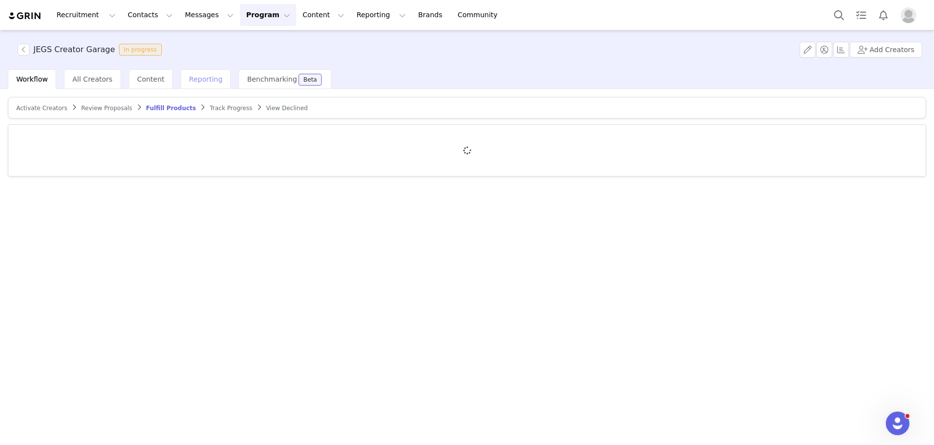
click at [196, 82] on span "Reporting" at bounding box center [205, 79] width 33 height 8
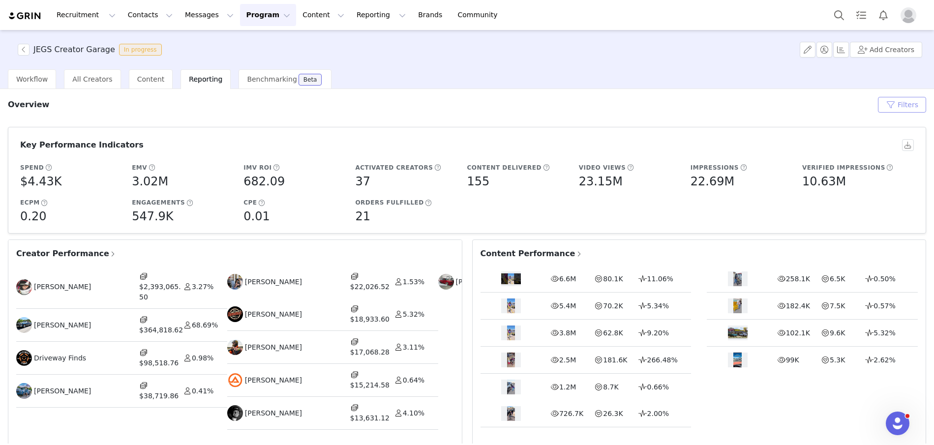
click at [895, 99] on button "Filters" at bounding box center [902, 105] width 48 height 16
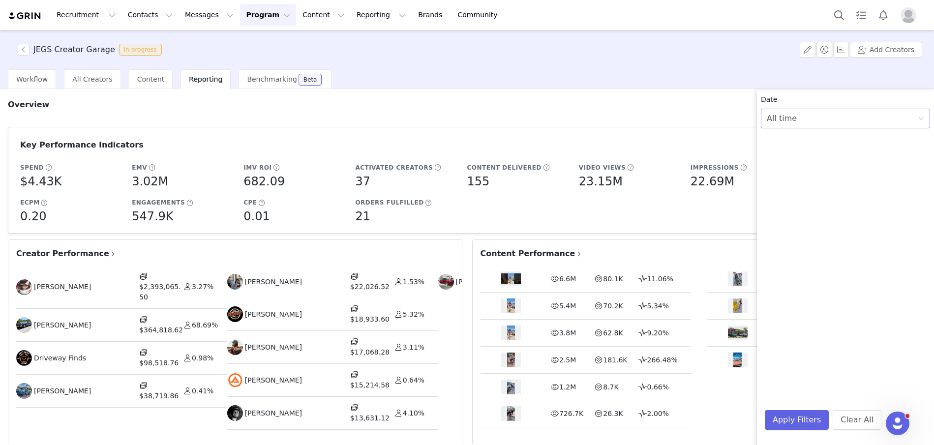
click at [789, 118] on div "All time" at bounding box center [781, 118] width 30 height 19
click at [794, 123] on div "All time" at bounding box center [841, 118] width 151 height 19
click at [794, 122] on div "All time" at bounding box center [841, 118] width 151 height 19
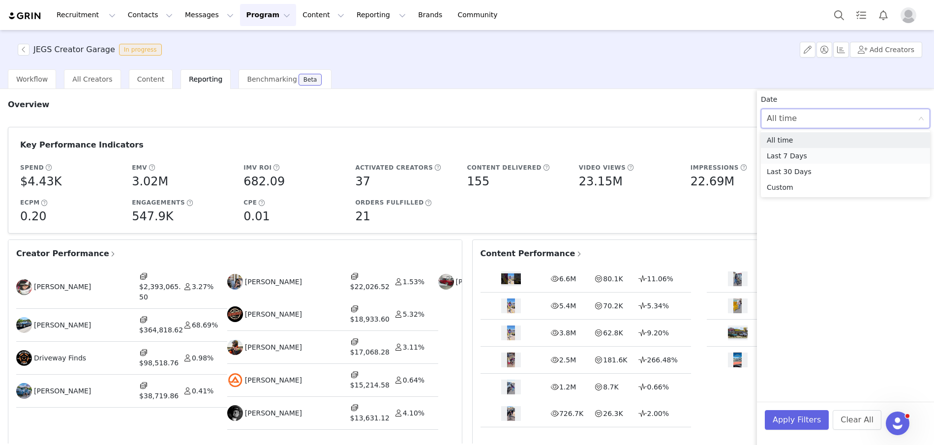
click at [792, 157] on li "Last 7 Days" at bounding box center [845, 156] width 169 height 16
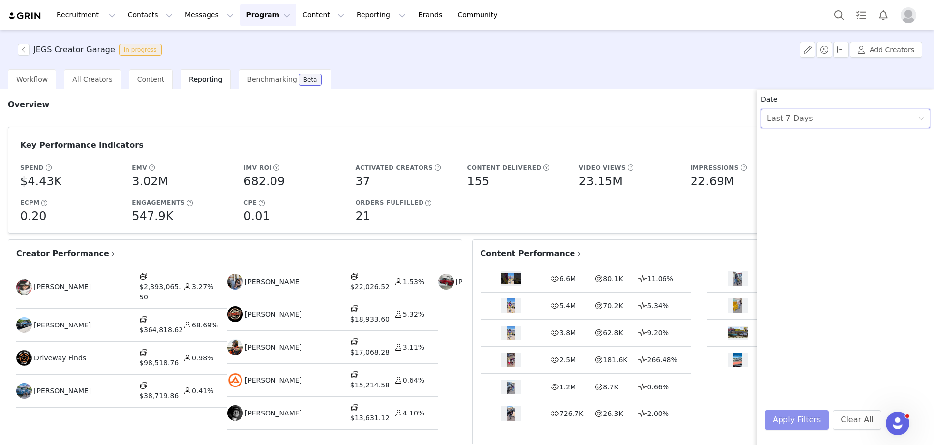
click at [797, 412] on button "Apply Filters" at bounding box center [797, 420] width 64 height 20
